Goal: Task Accomplishment & Management: Manage account settings

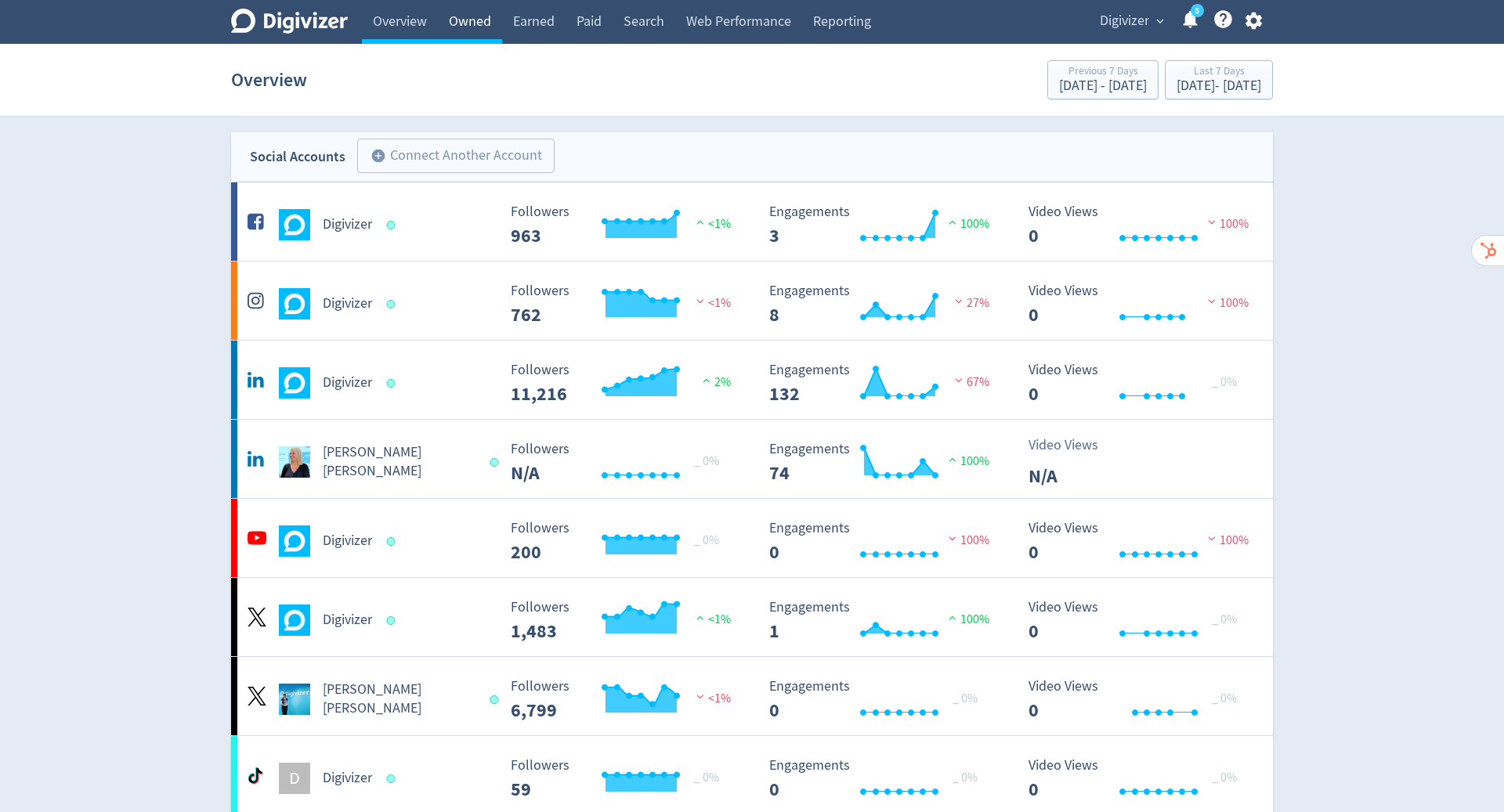
click at [474, 17] on link "Owned" at bounding box center [470, 22] width 64 height 44
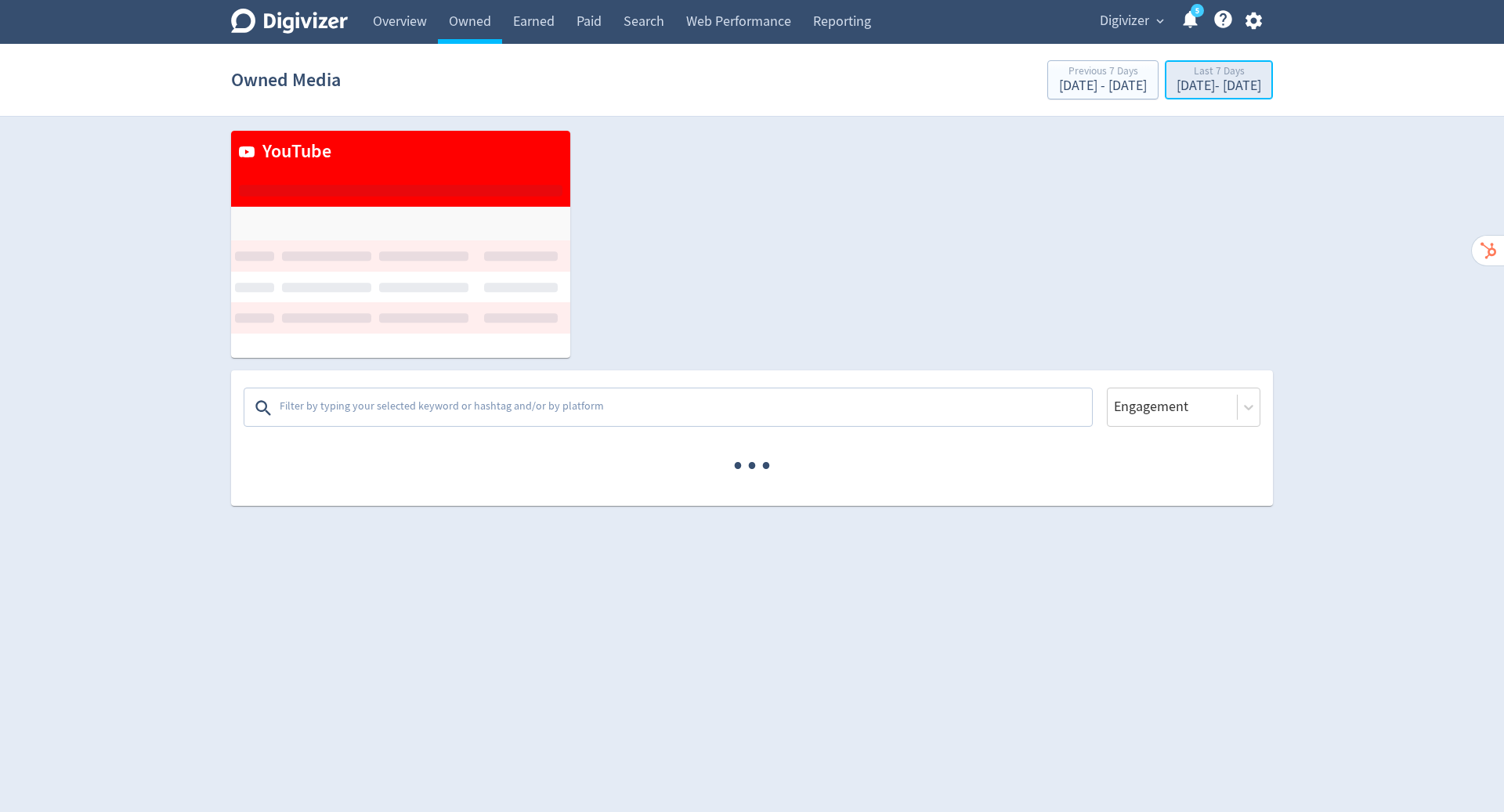
click at [1177, 78] on div "Last 7 Days" at bounding box center [1219, 72] width 85 height 13
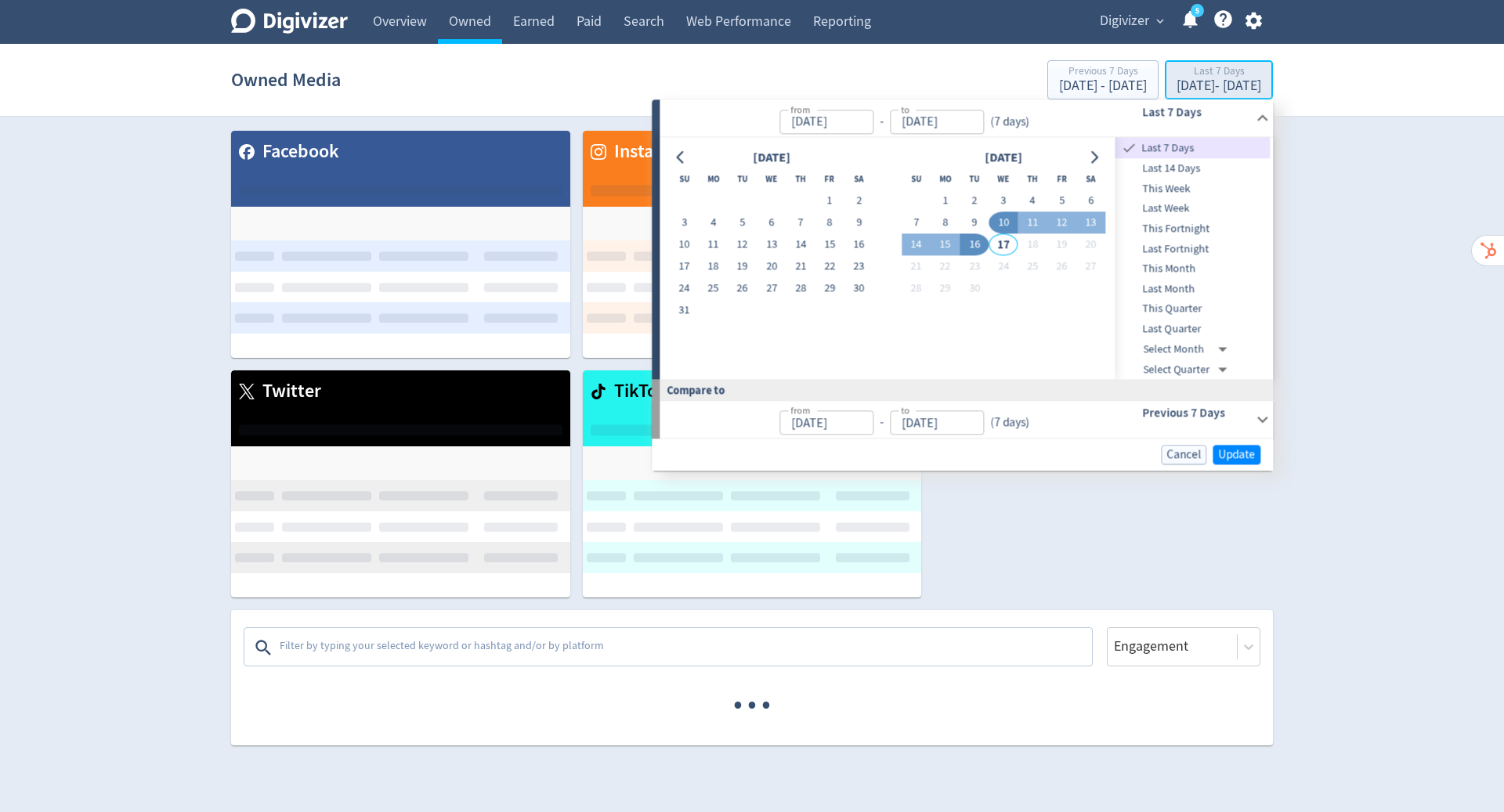
type input "[DATE]"
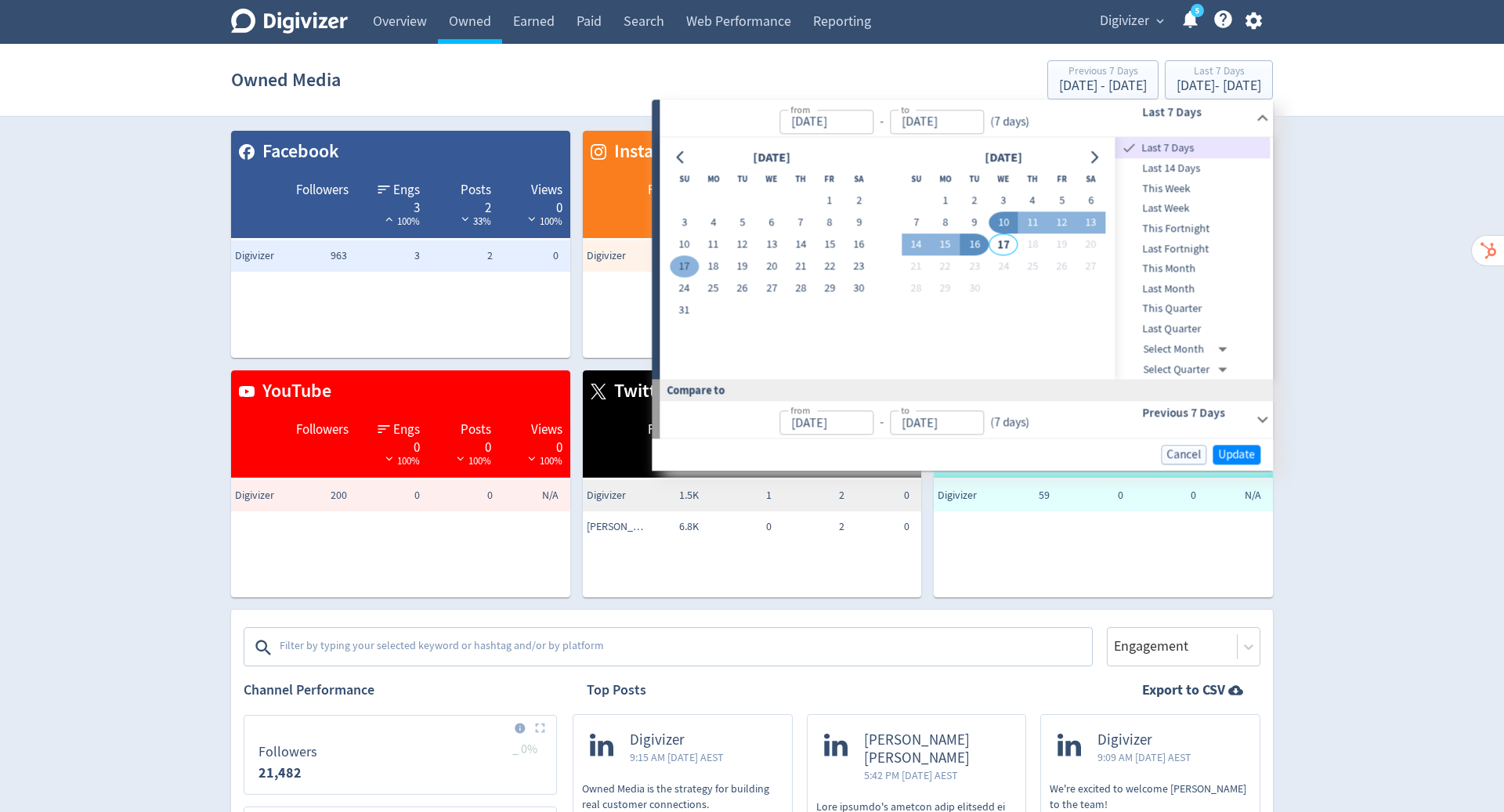
click at [684, 263] on button "17" at bounding box center [684, 267] width 29 height 22
type input "[DATE]"
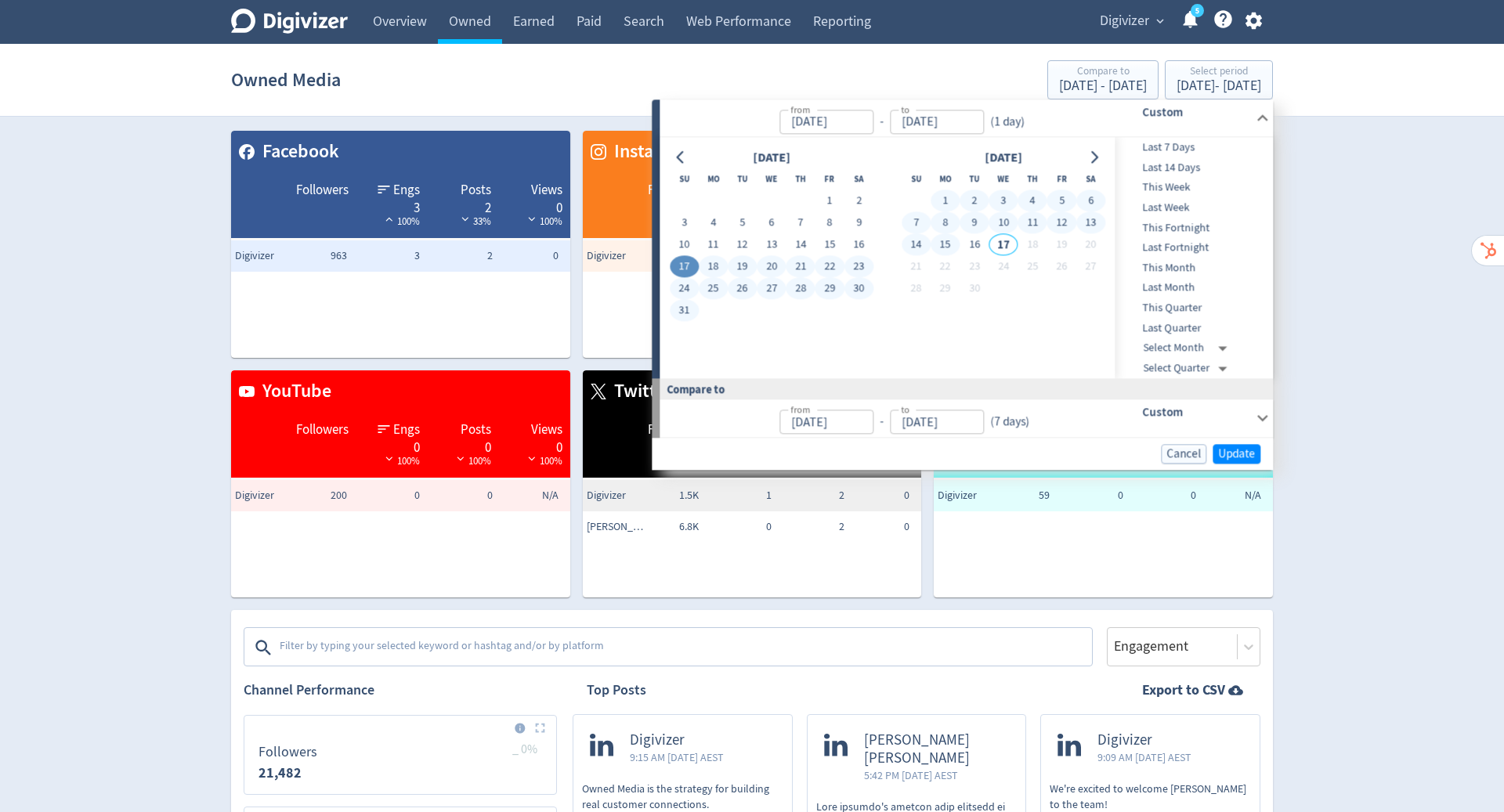
click at [949, 242] on button "15" at bounding box center [945, 245] width 29 height 22
type input "[DATE]"
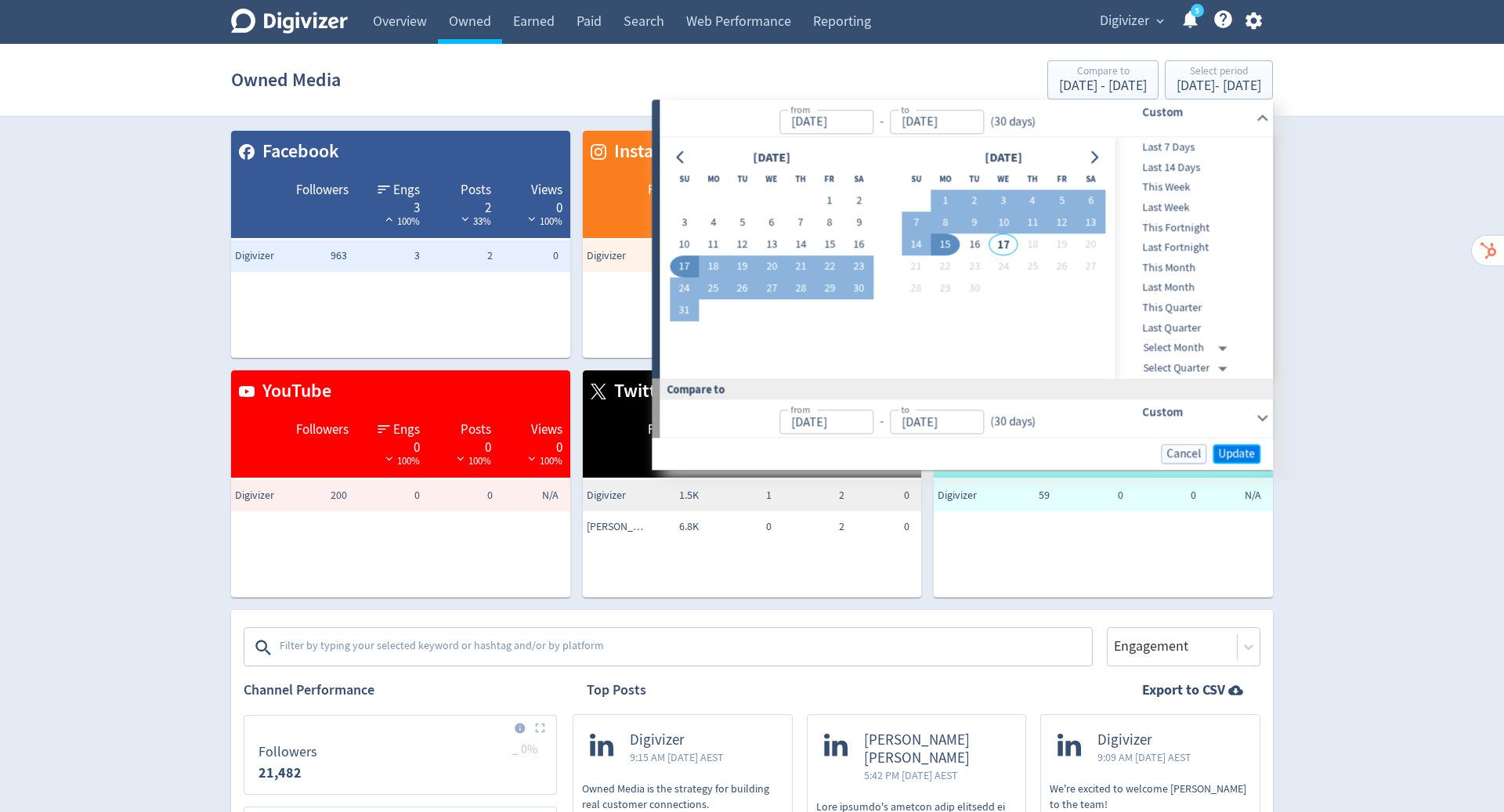
click at [1250, 456] on span "Update" at bounding box center [1237, 454] width 37 height 12
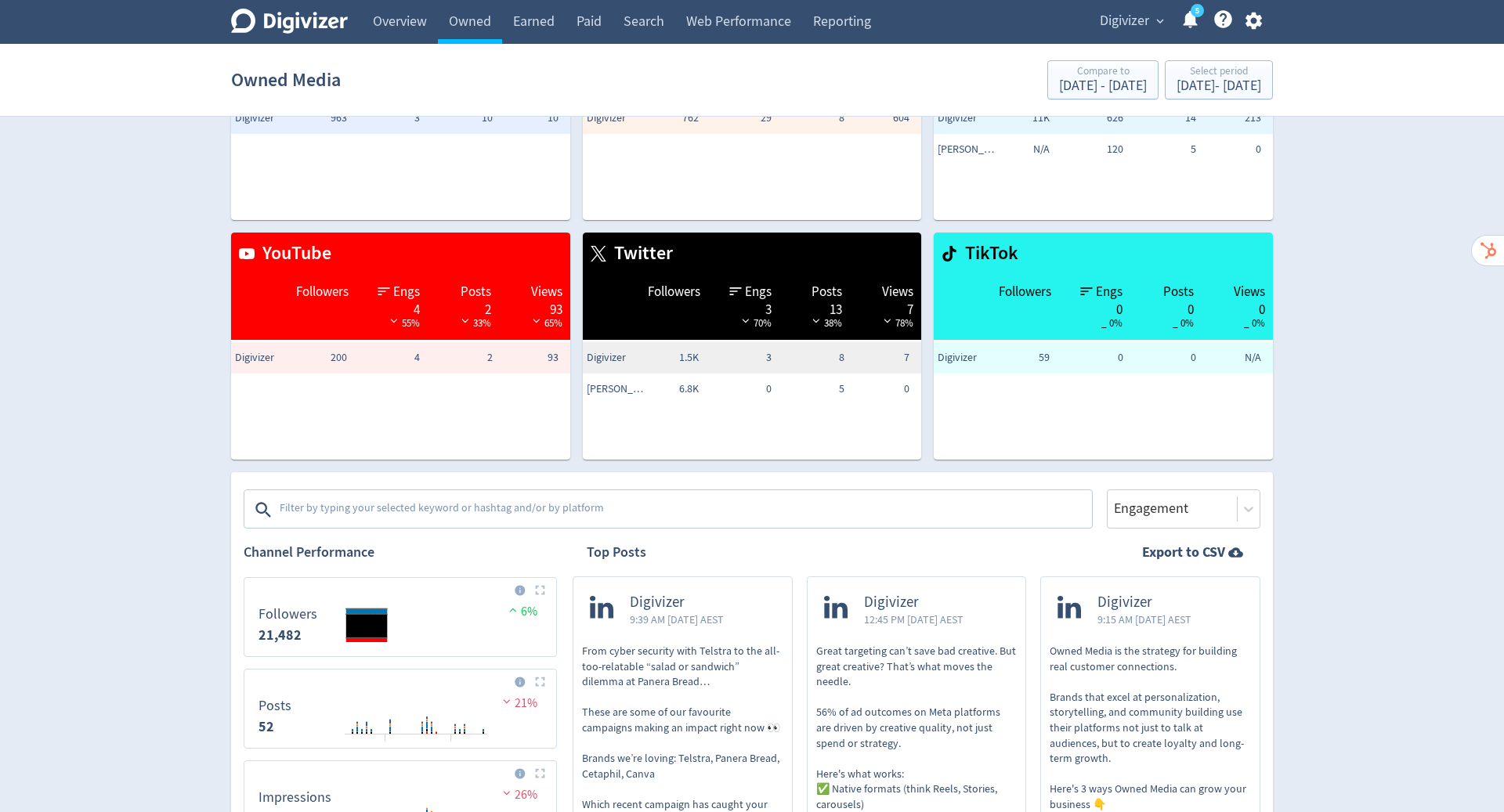
scroll to position [166, 0]
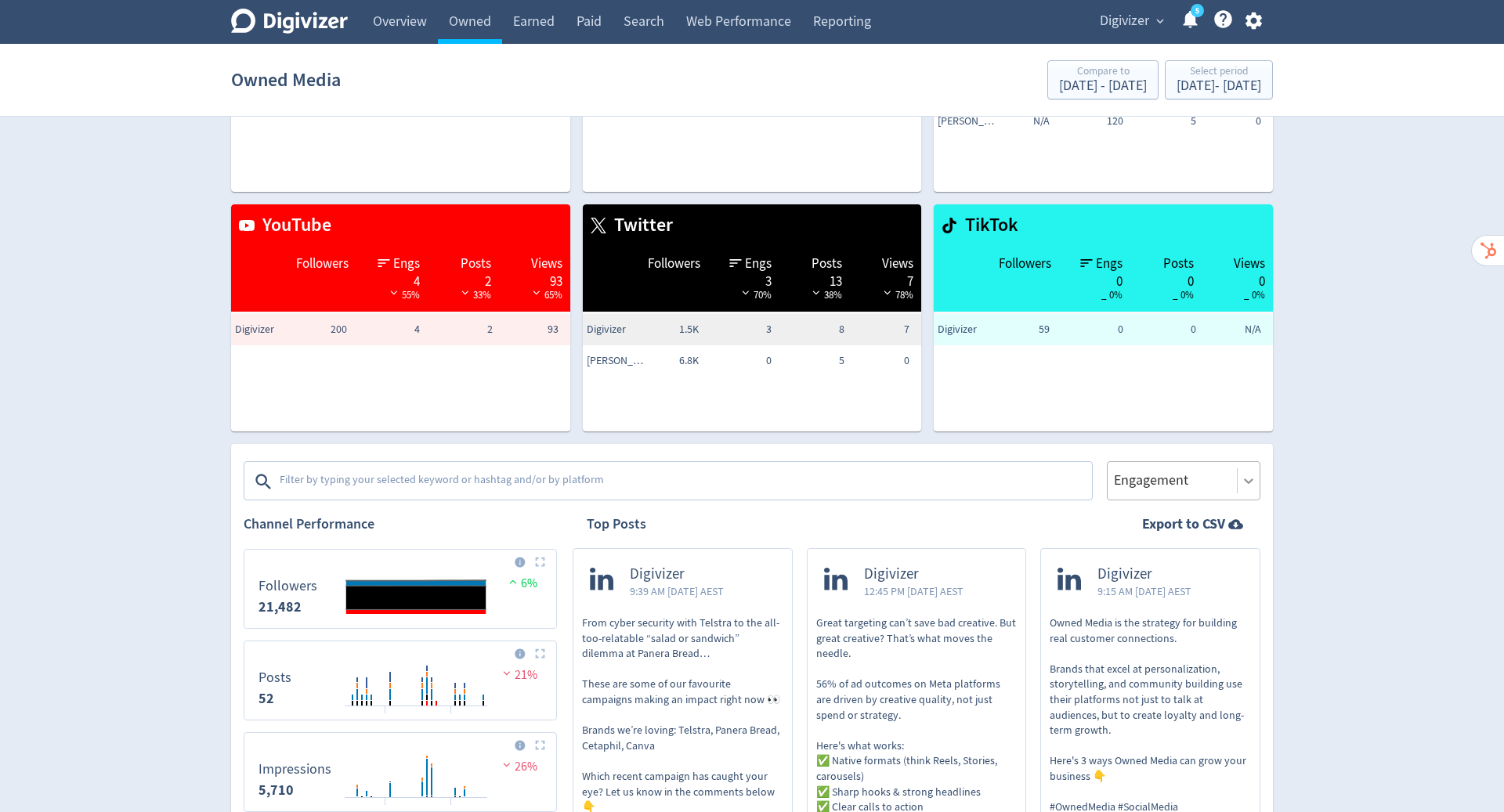
click at [1248, 484] on icon at bounding box center [1248, 480] width 16 height 16
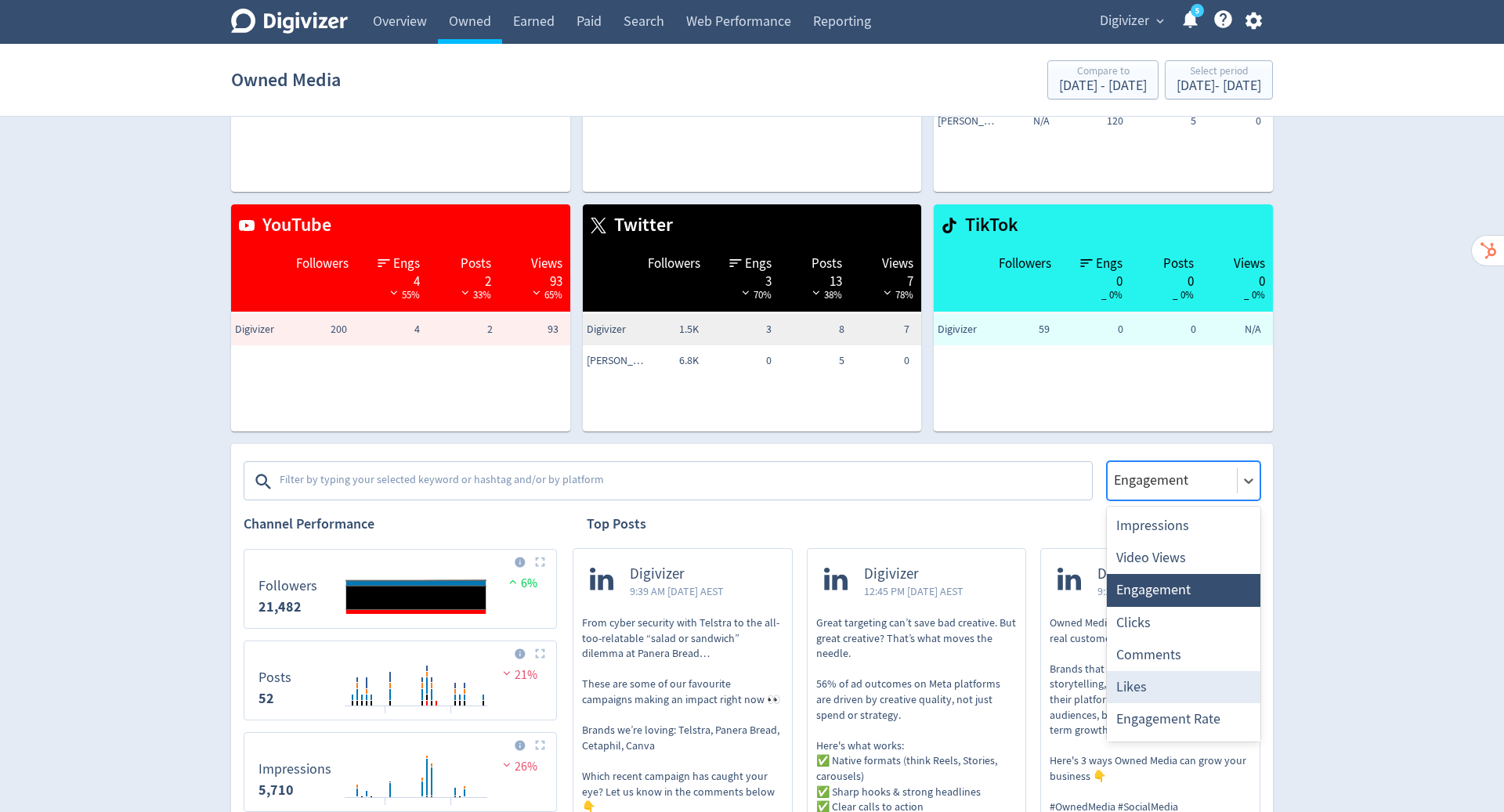
scroll to position [29, 0]
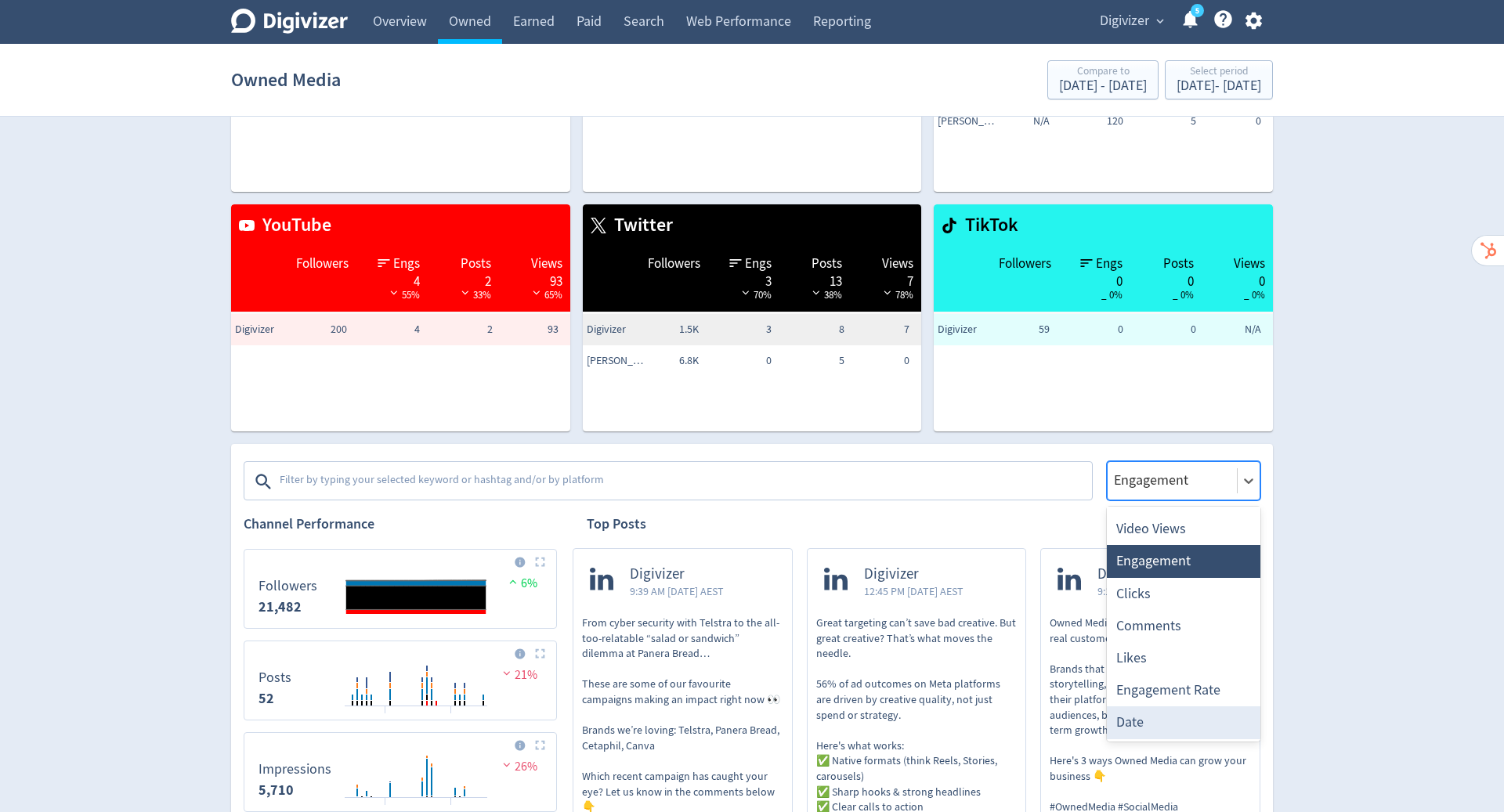
click at [1151, 732] on div "Date" at bounding box center [1184, 722] width 153 height 32
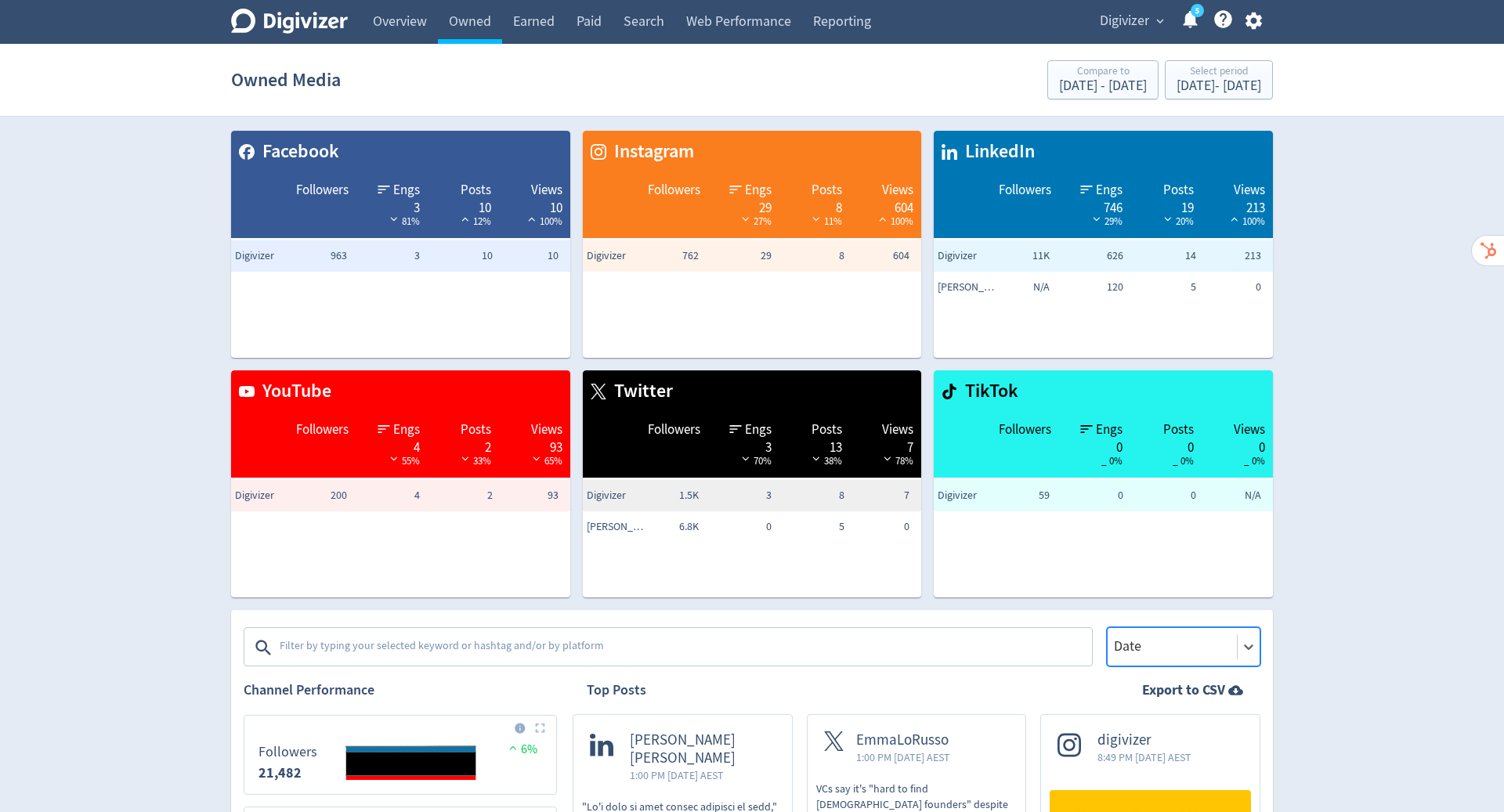
scroll to position [182, 0]
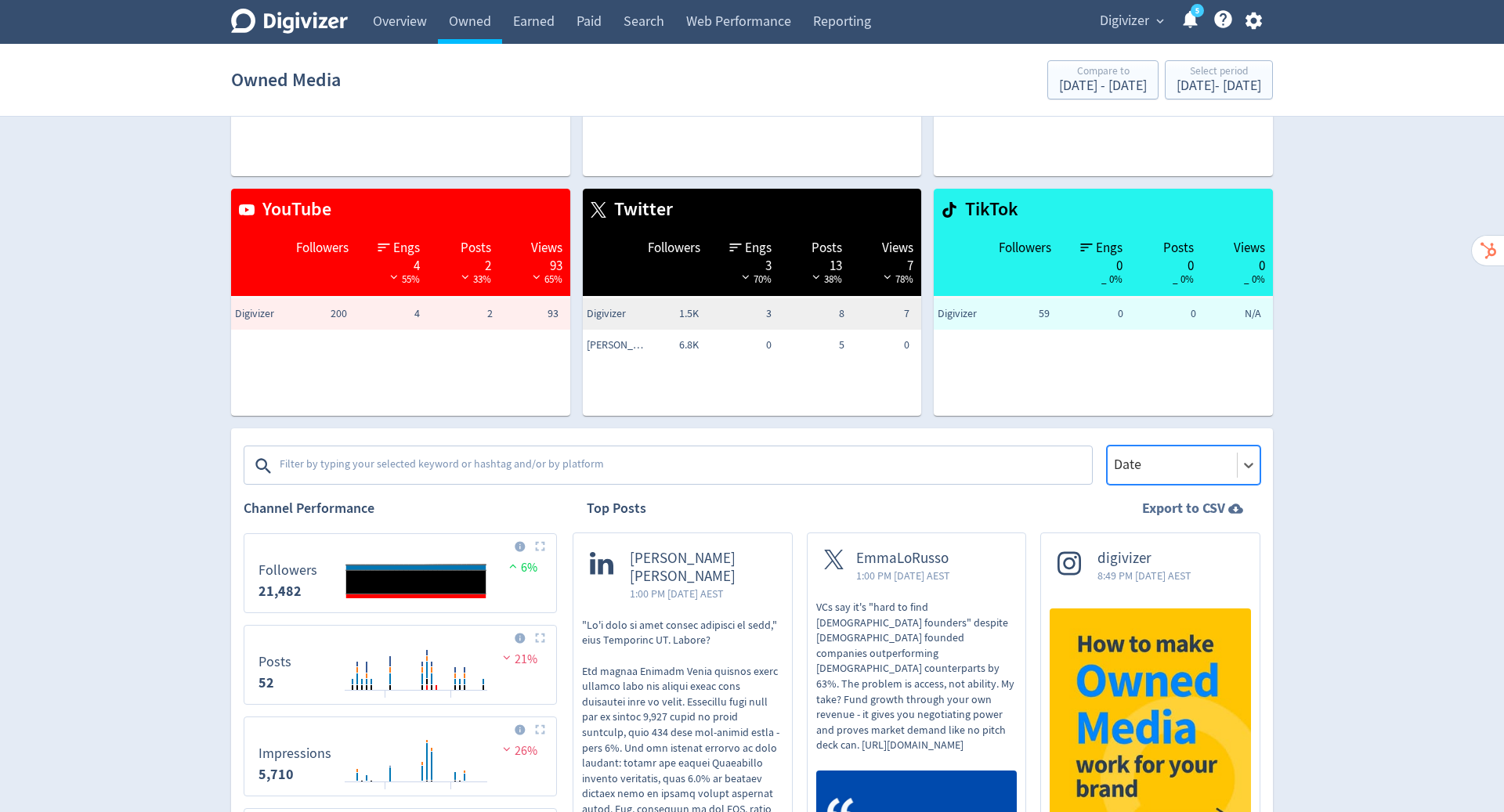
click at [1205, 505] on strong "Export to CSV" at bounding box center [1184, 509] width 83 height 20
click at [394, 17] on link "Overview" at bounding box center [400, 22] width 76 height 44
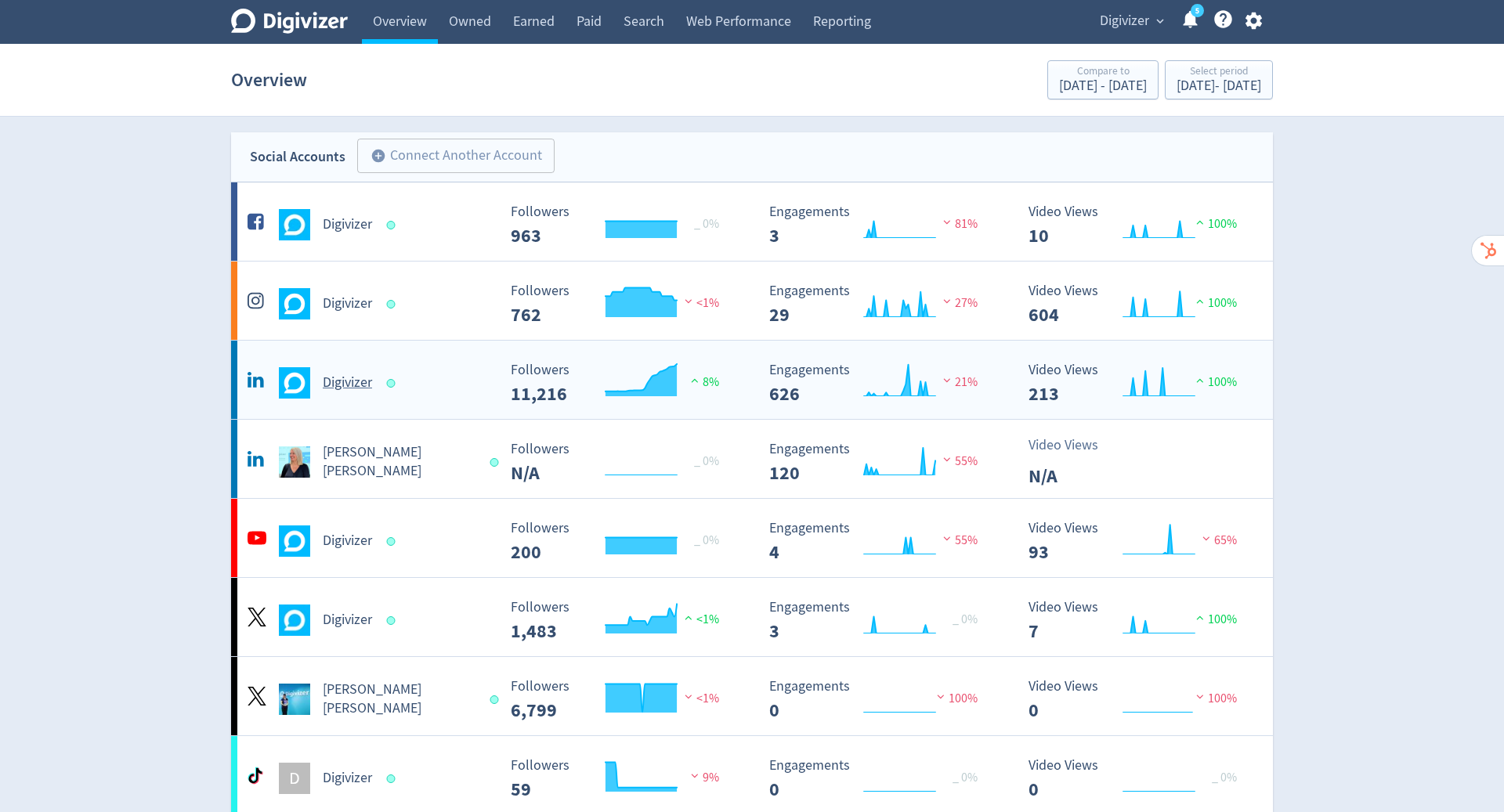
click at [342, 385] on h5 "Digivizer" at bounding box center [348, 383] width 50 height 19
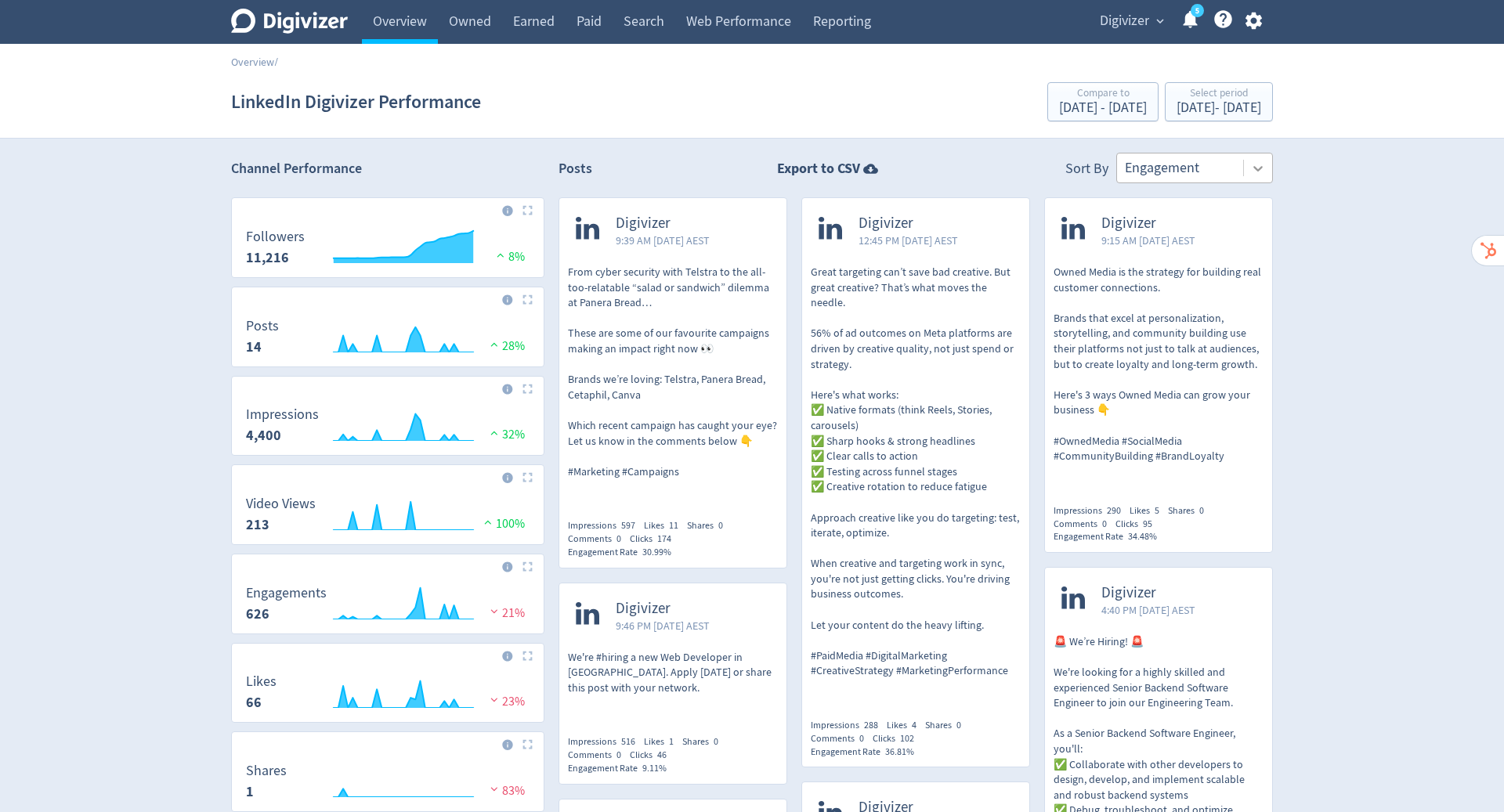
click at [1255, 163] on icon at bounding box center [1258, 168] width 16 height 16
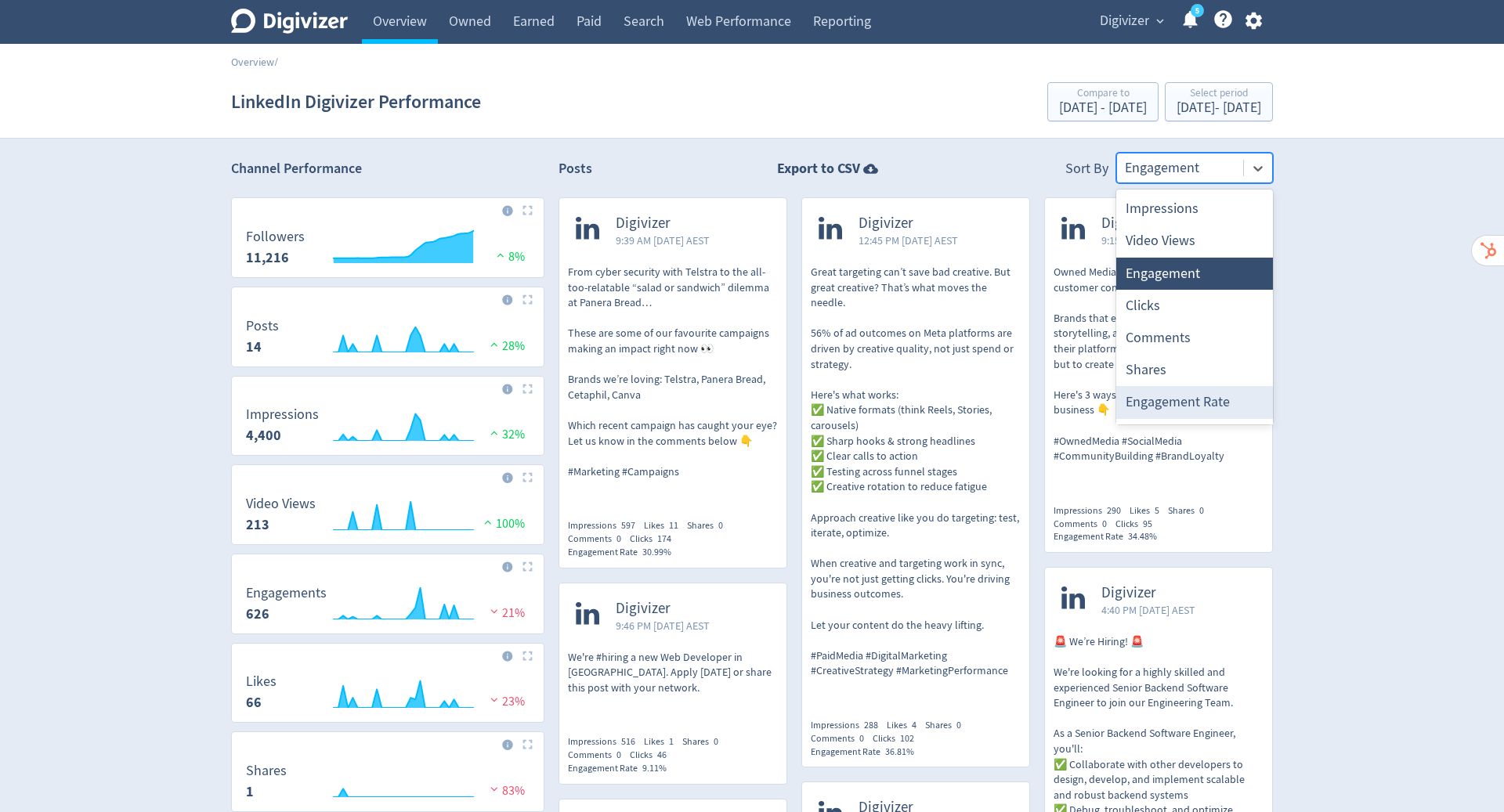
scroll to position [29, 0]
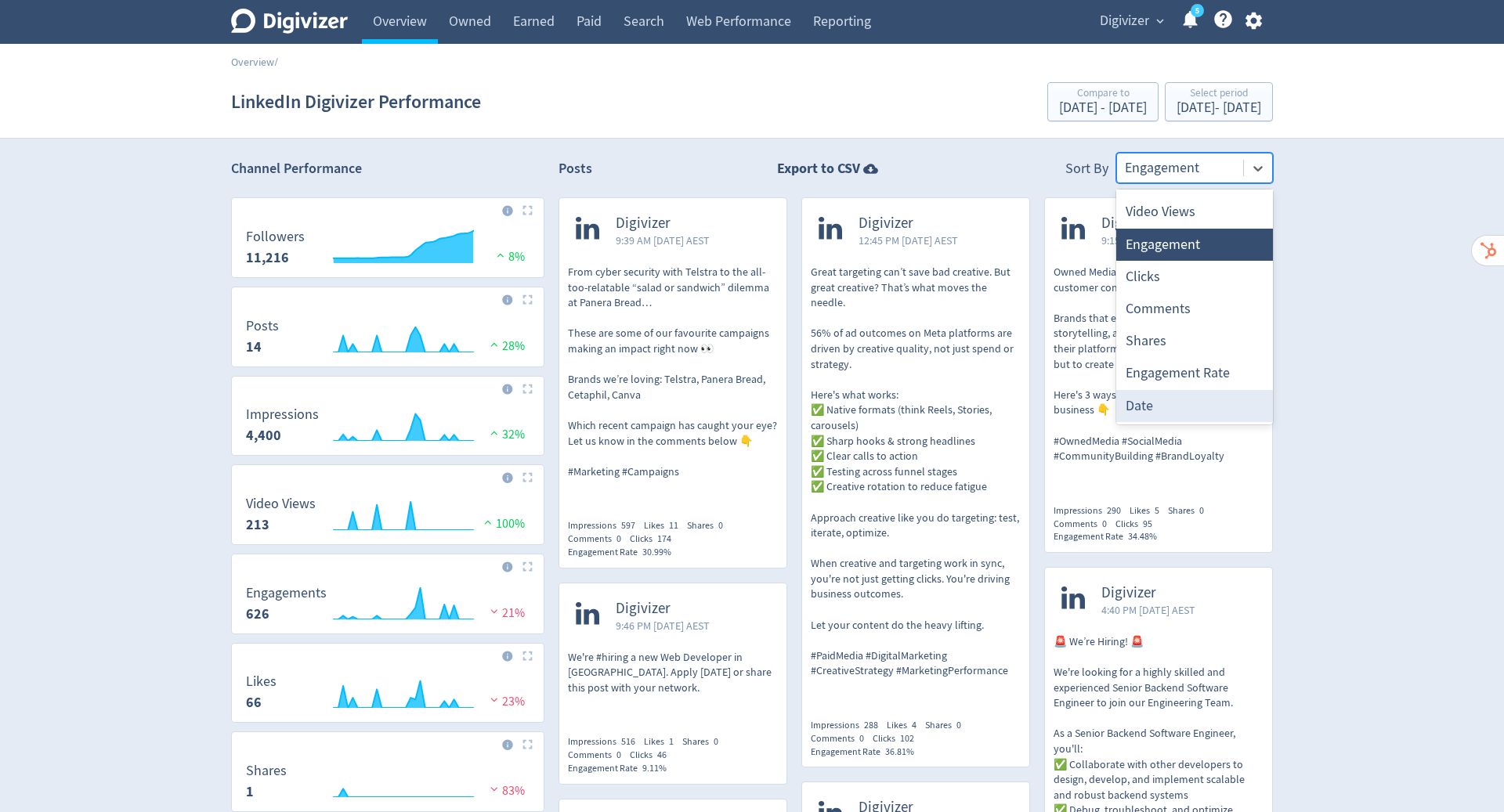
click at [1189, 396] on div "Date" at bounding box center [1195, 406] width 157 height 32
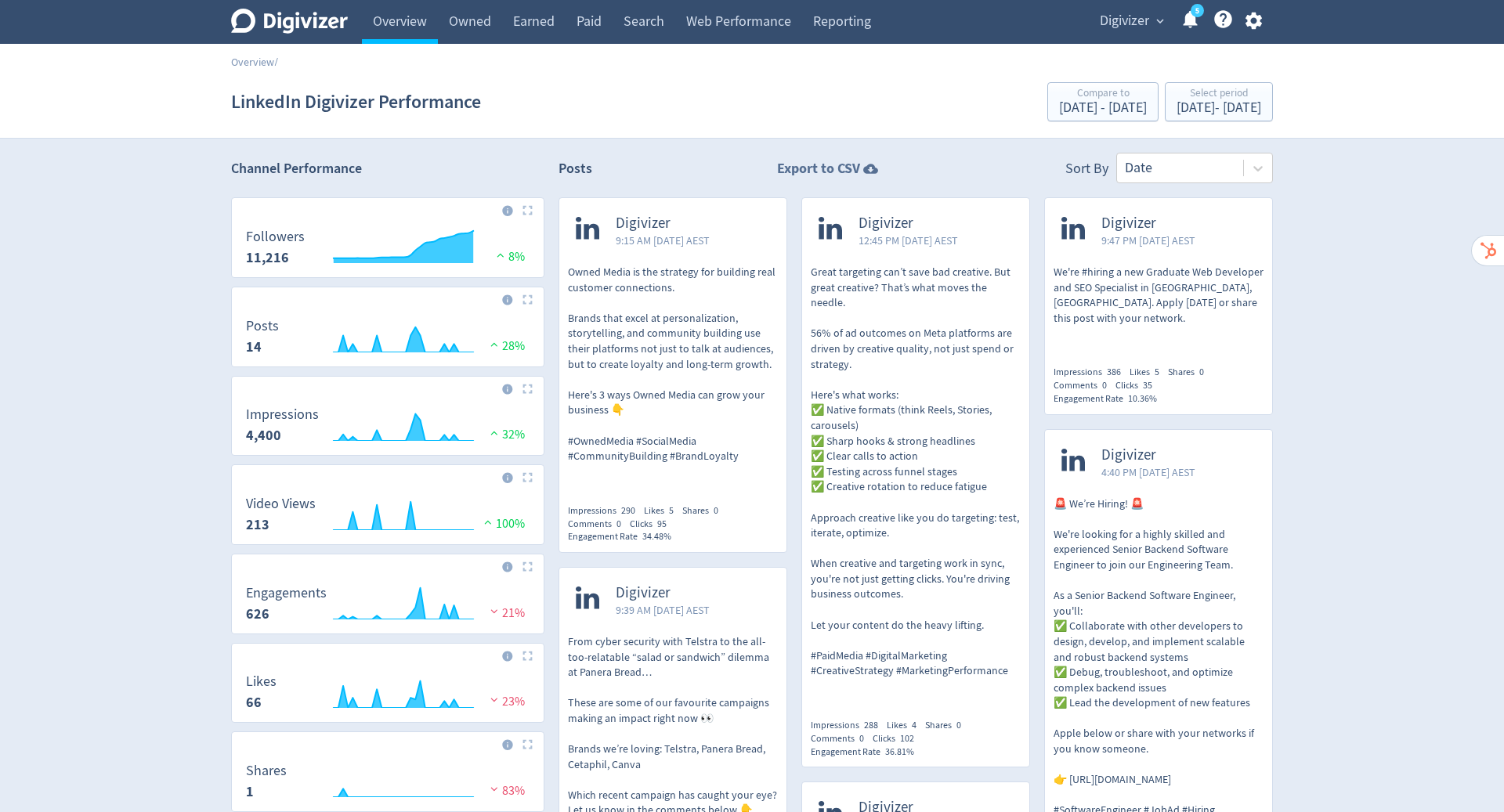
click at [860, 168] on icon at bounding box center [871, 169] width 22 height 15
click at [1186, 107] on div "[DATE] - [DATE]" at bounding box center [1219, 108] width 85 height 14
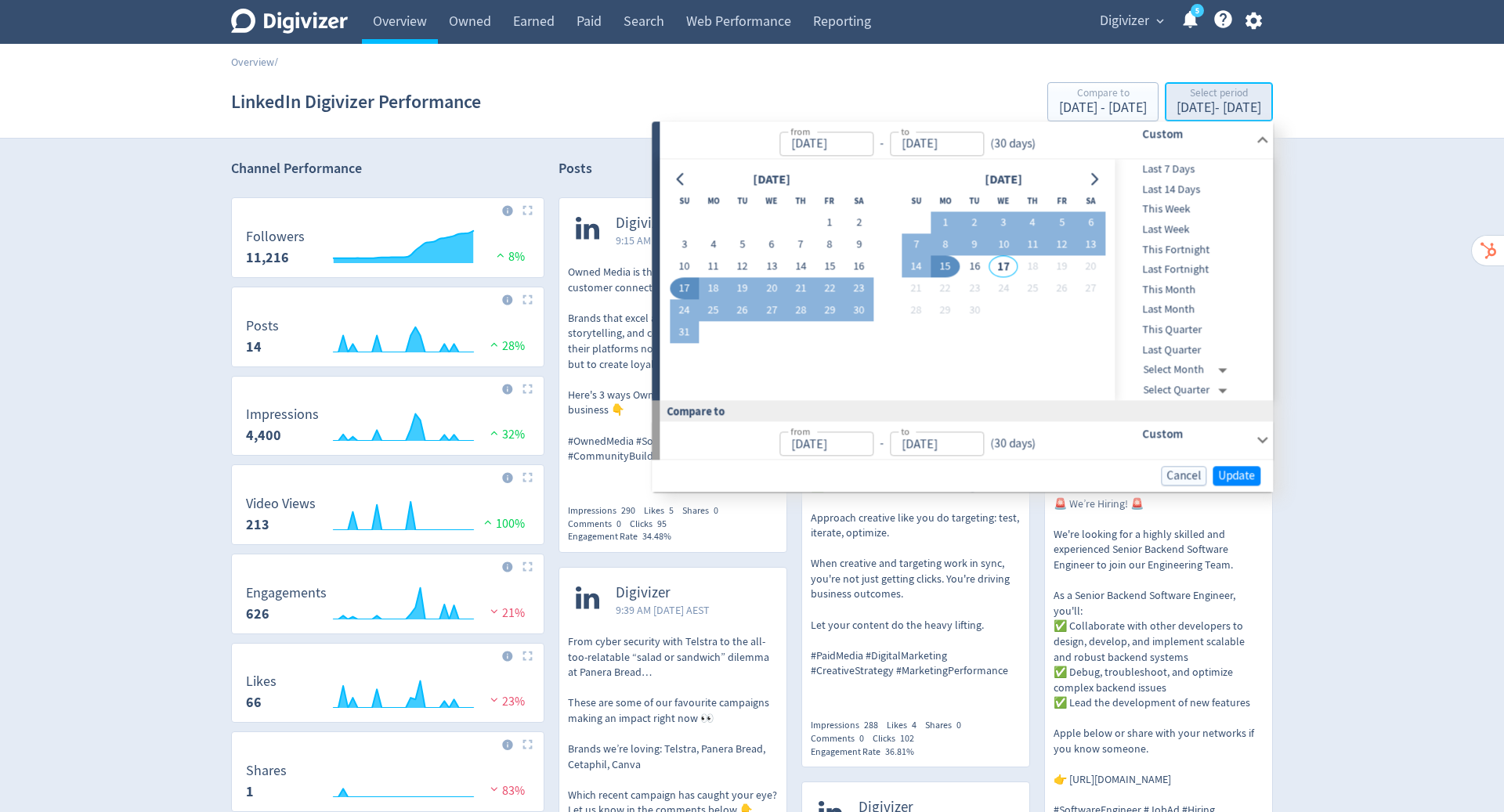
type input "[DATE]"
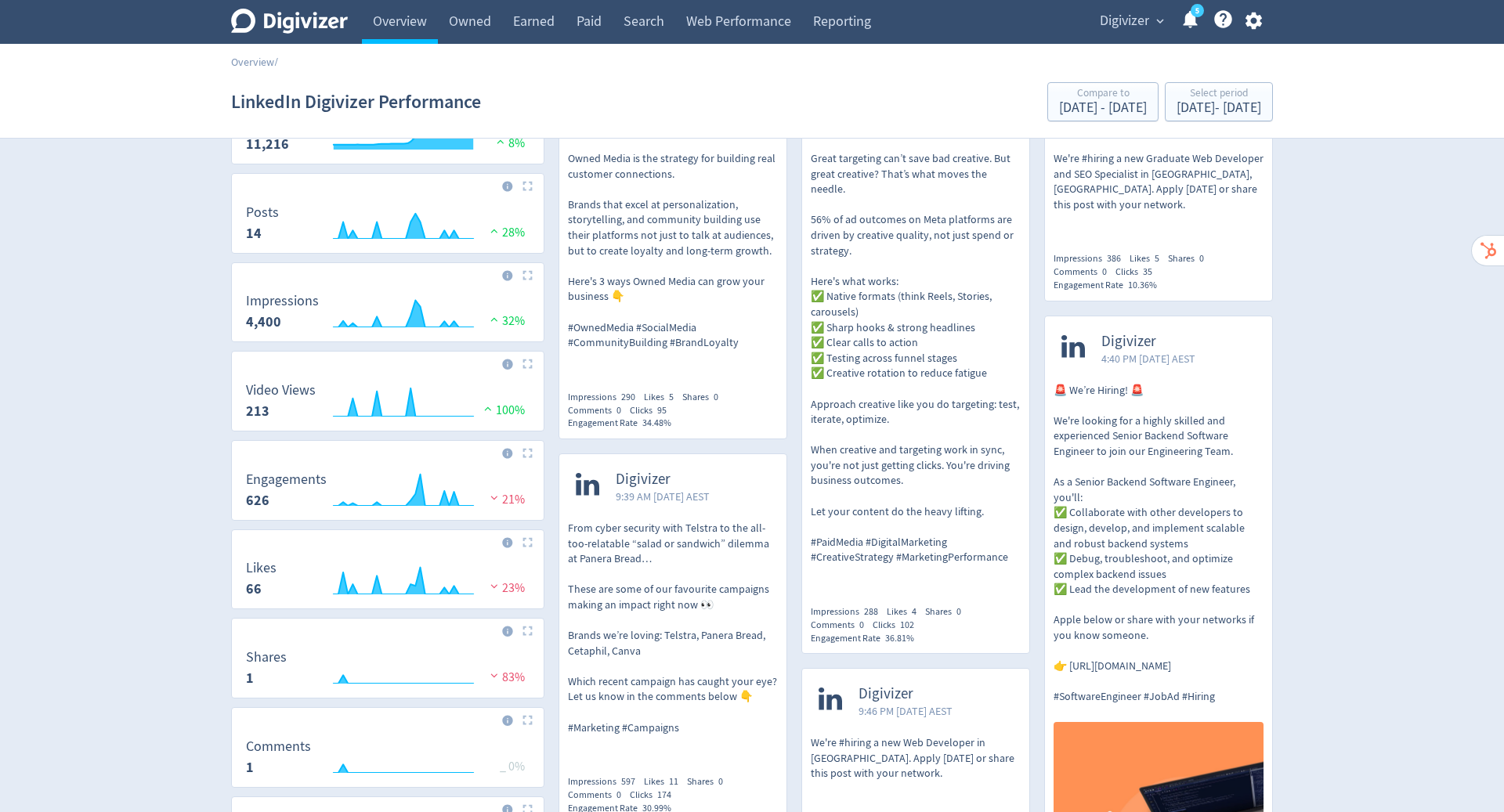
scroll to position [0, 0]
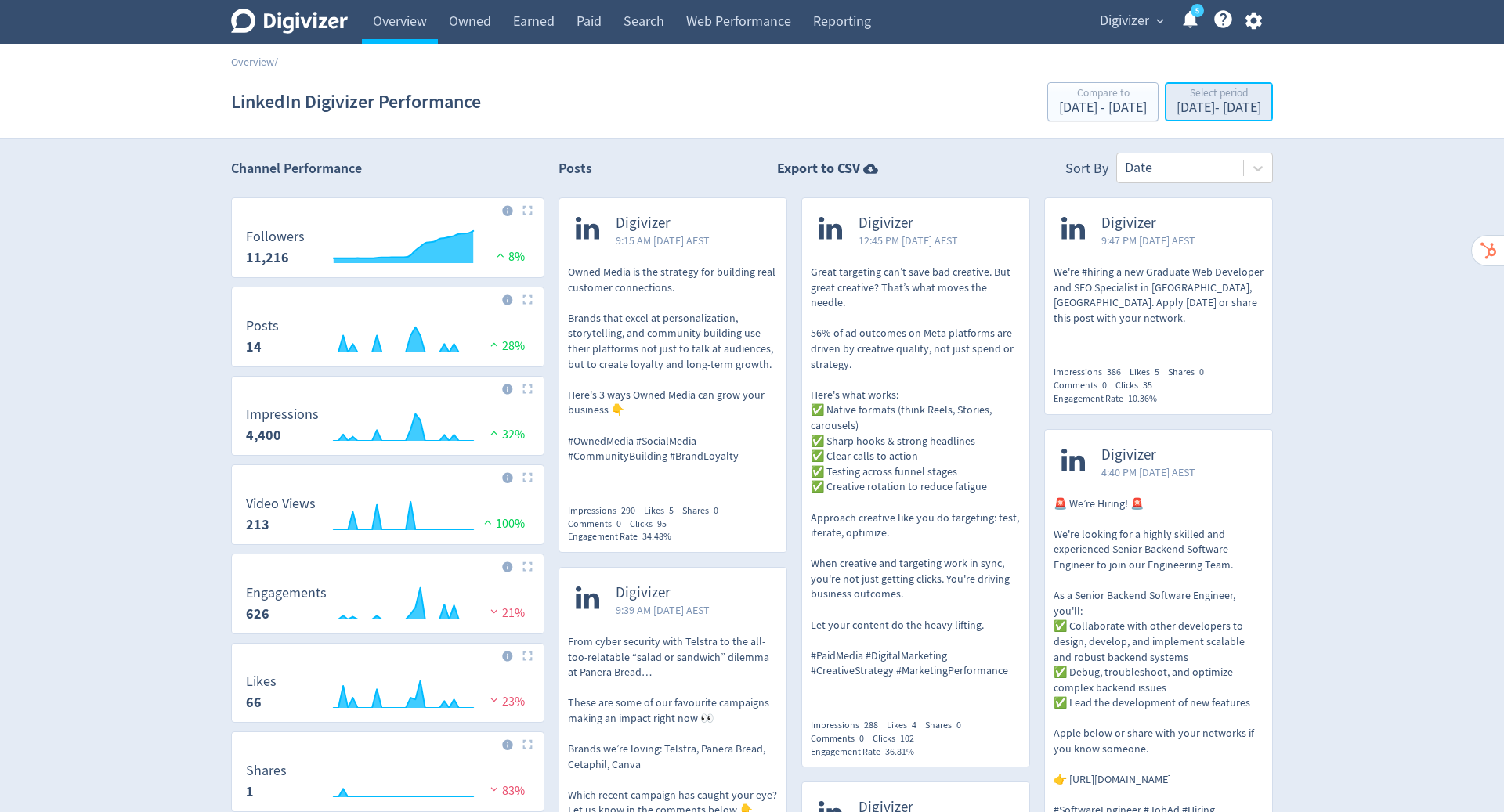
click at [1185, 100] on div "Select period" at bounding box center [1219, 95] width 85 height 13
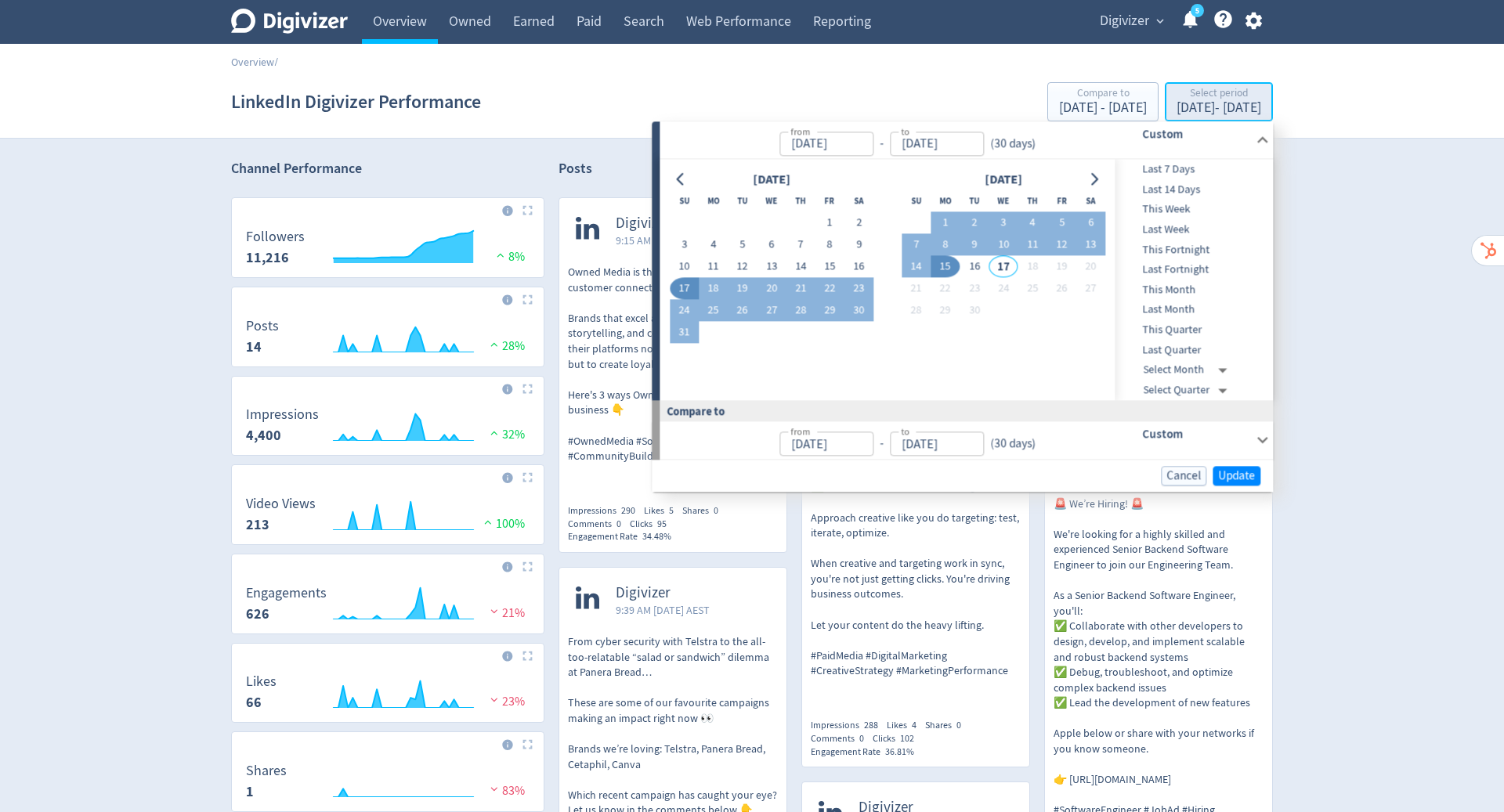
type input "[DATE]"
click at [938, 218] on button "1" at bounding box center [945, 223] width 29 height 22
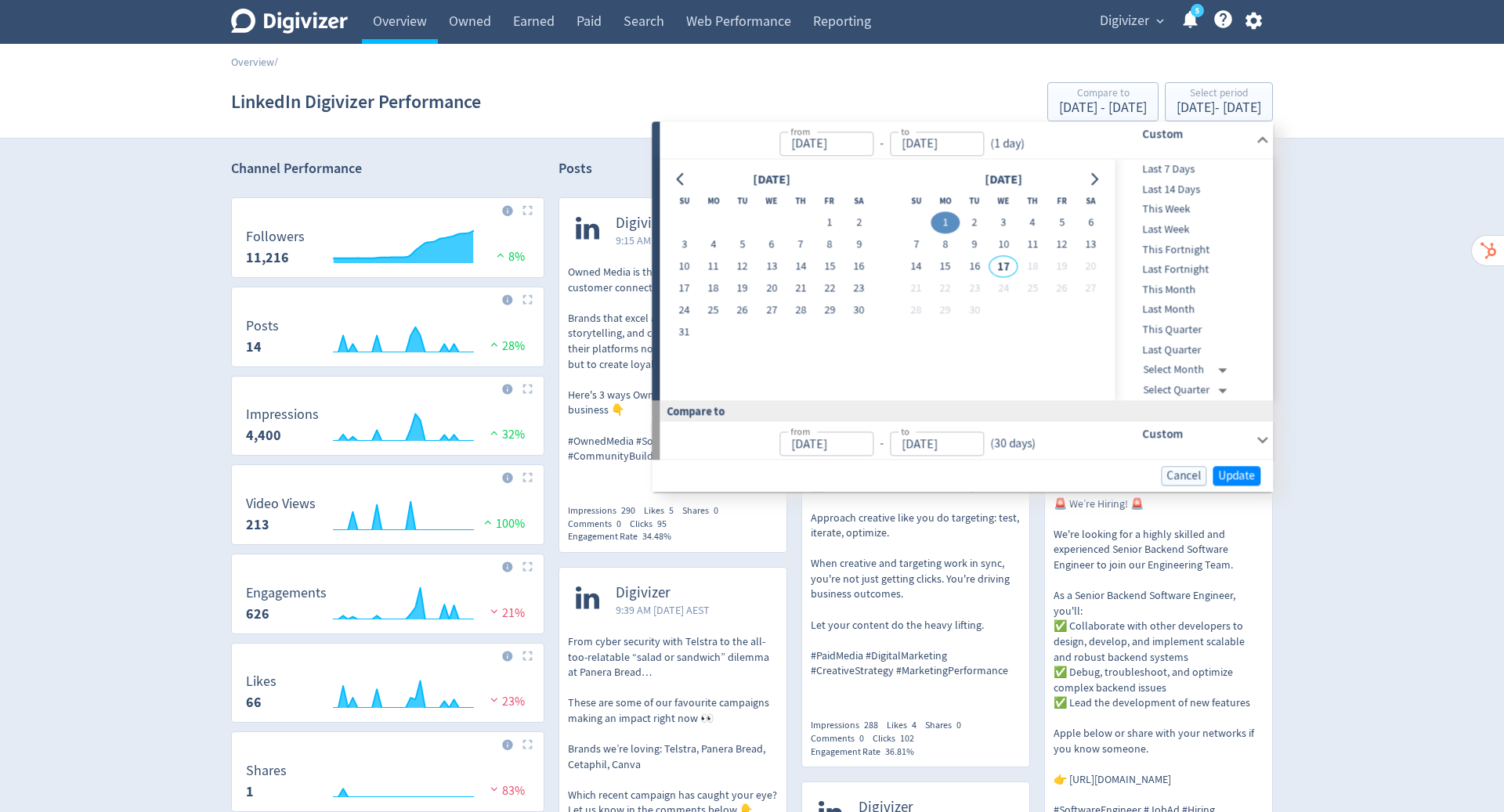
type input "[DATE]"
click at [682, 280] on button "17" at bounding box center [684, 289] width 29 height 22
type input "[DATE]"
click at [971, 268] on button "16" at bounding box center [974, 267] width 29 height 22
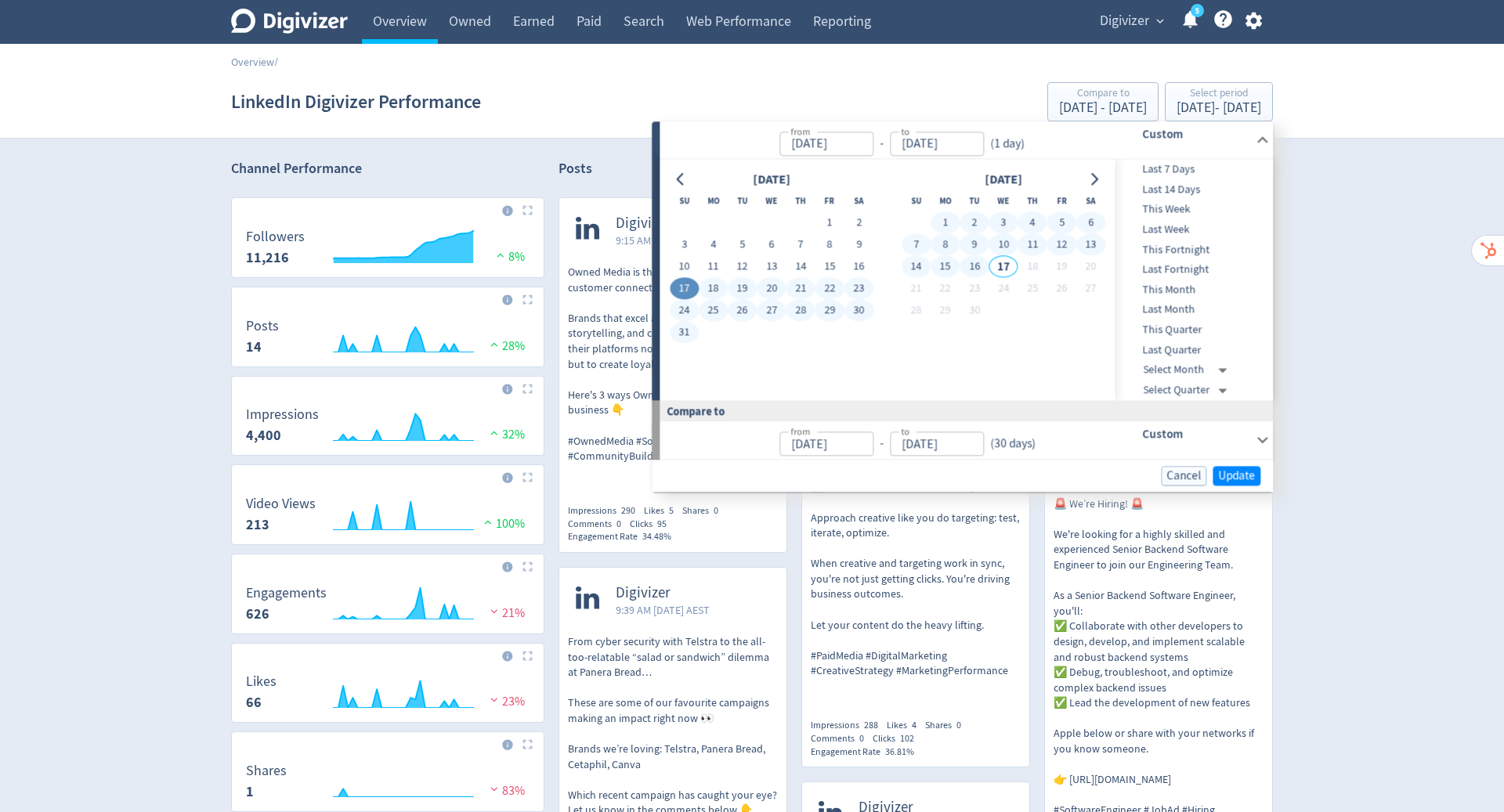
type input "[DATE]"
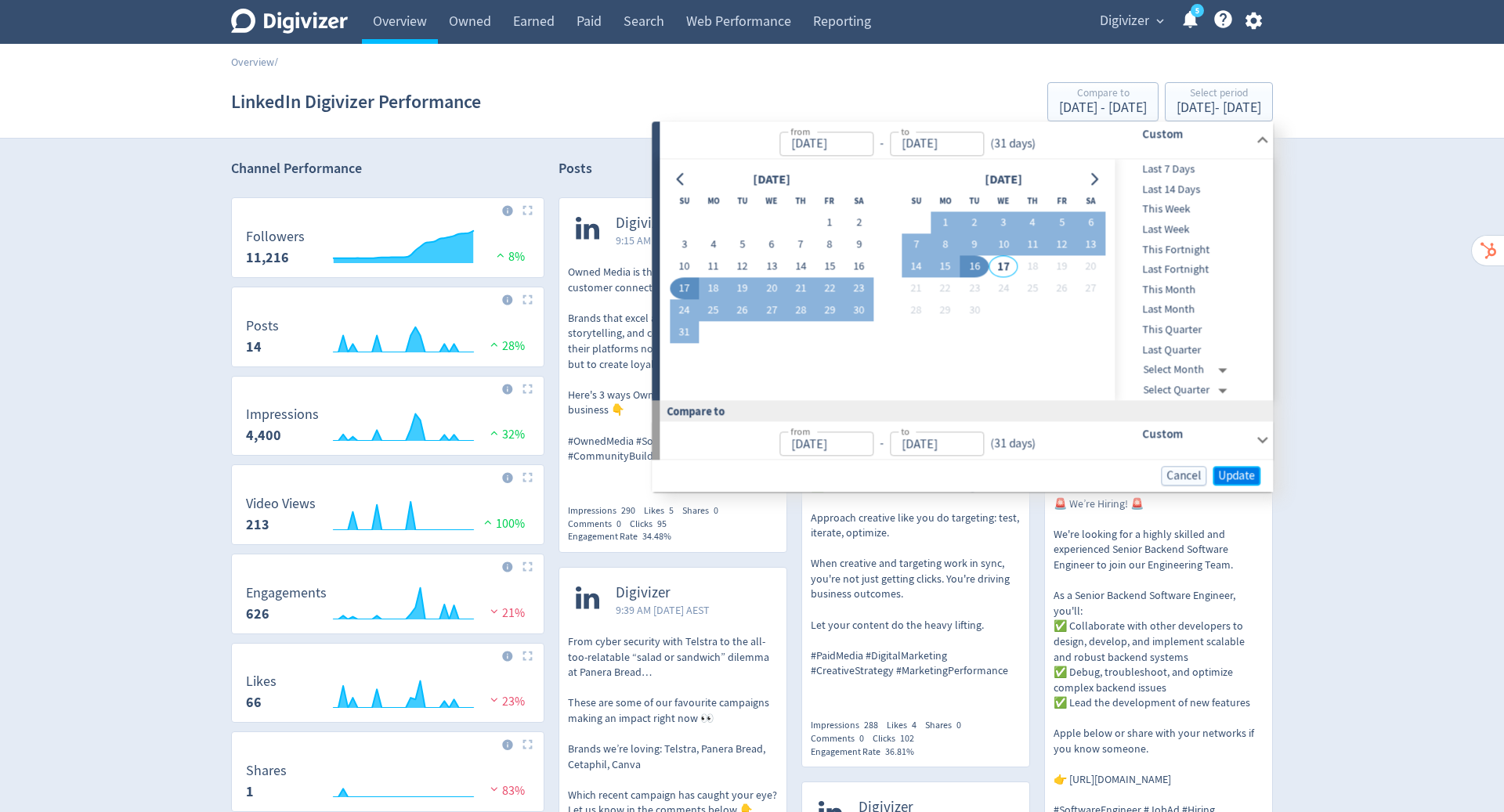
click at [1231, 471] on span "Update" at bounding box center [1237, 476] width 37 height 12
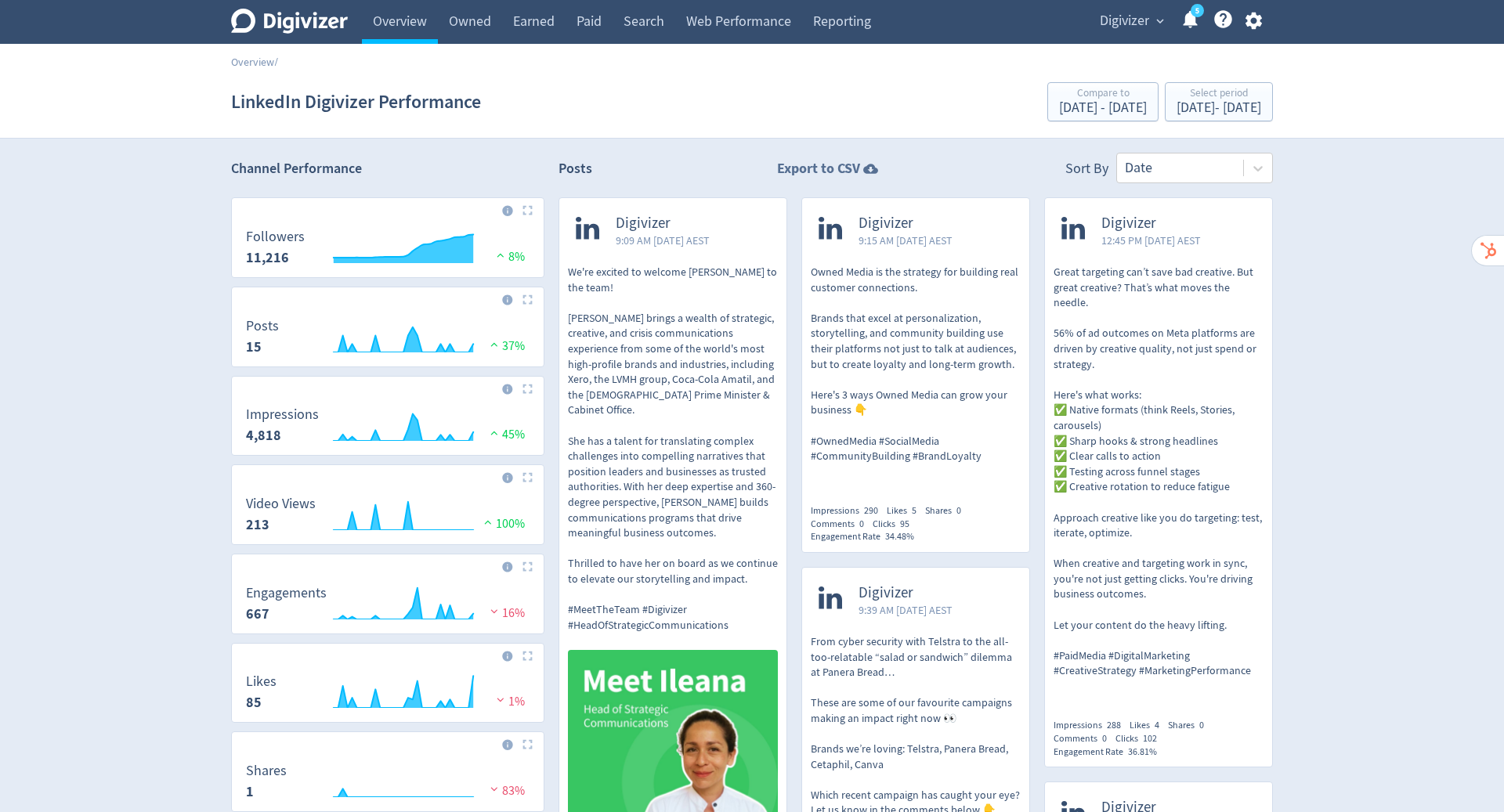
click at [866, 164] on icon at bounding box center [871, 169] width 22 height 15
